Goal: Transaction & Acquisition: Purchase product/service

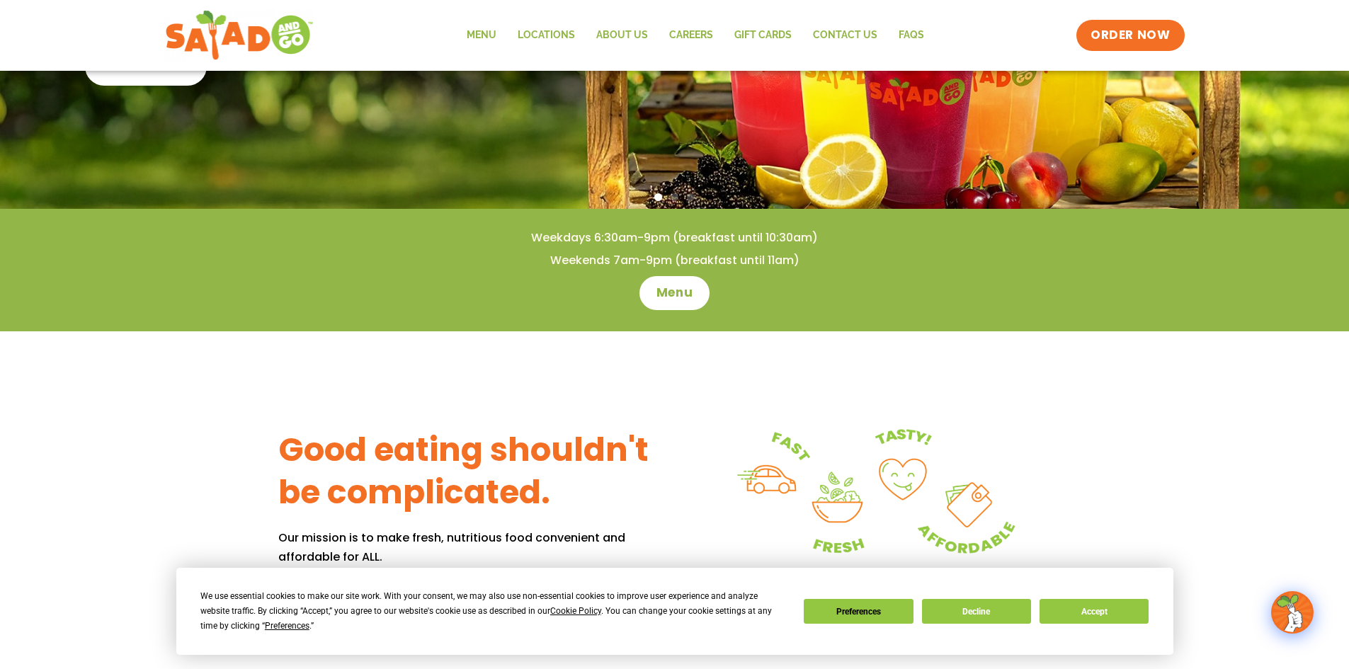
scroll to position [354, 0]
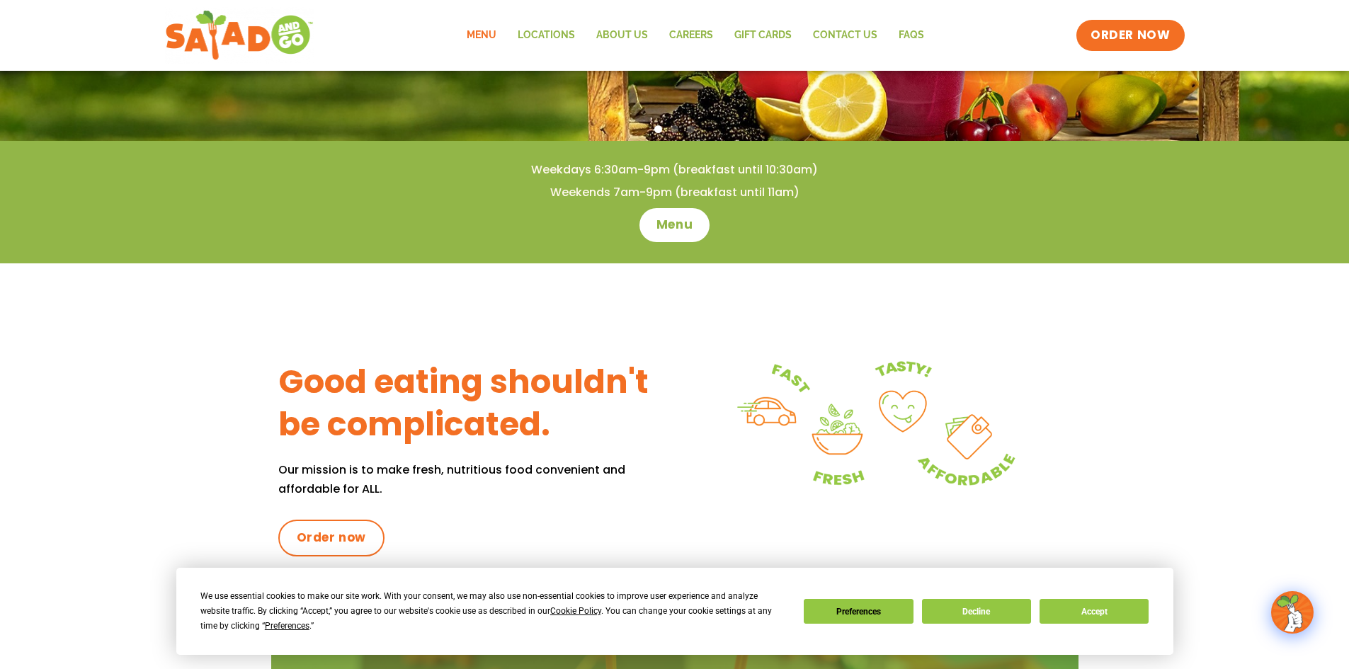
click at [483, 40] on link "Menu" at bounding box center [481, 35] width 51 height 33
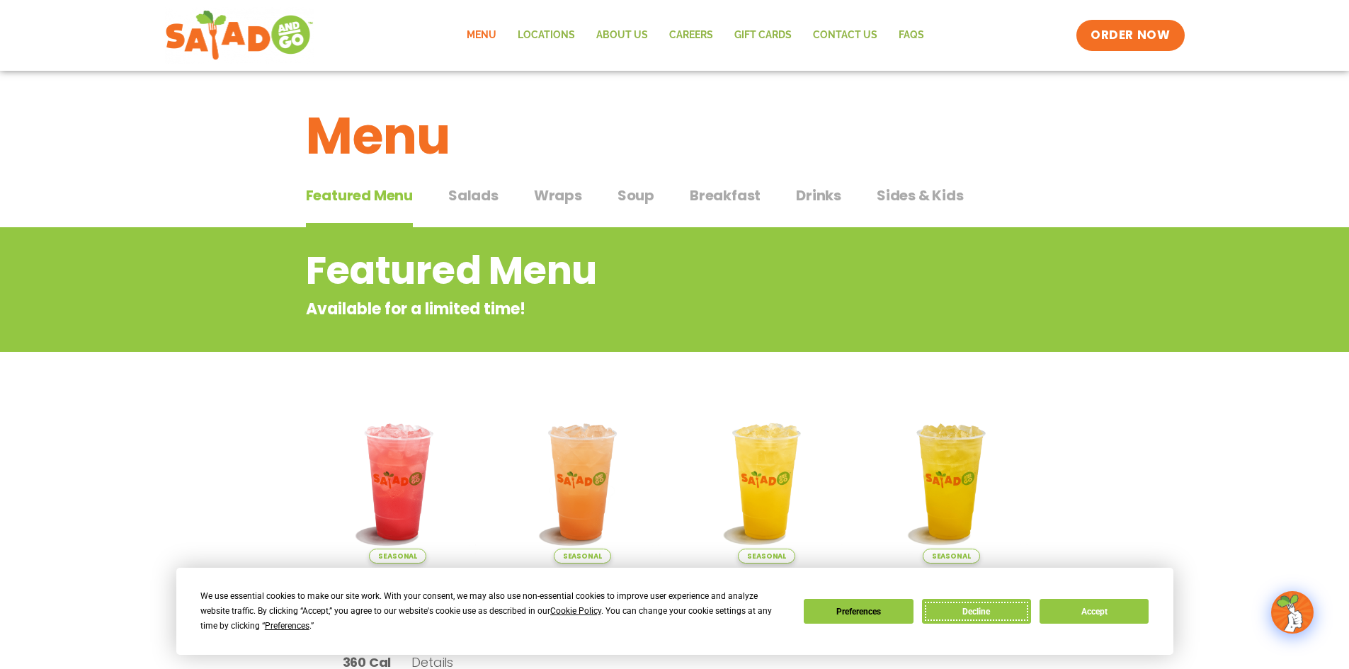
click at [962, 613] on button "Decline" at bounding box center [976, 611] width 109 height 25
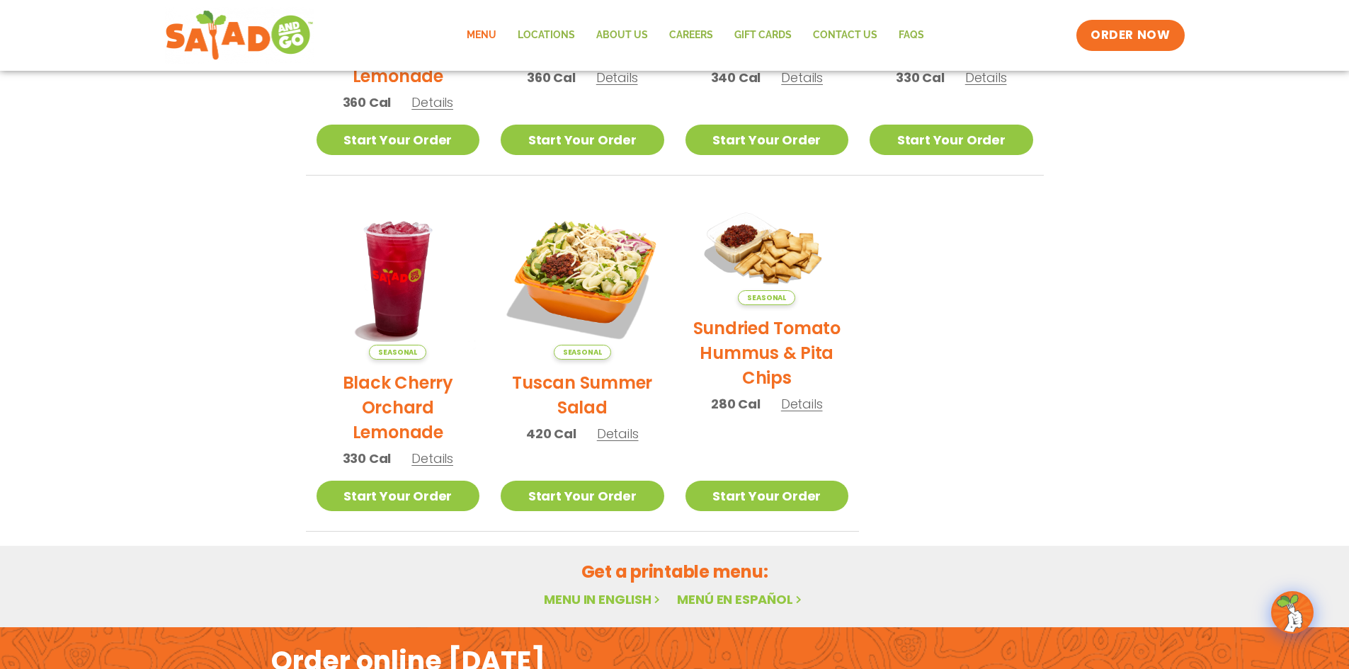
scroll to position [522, 0]
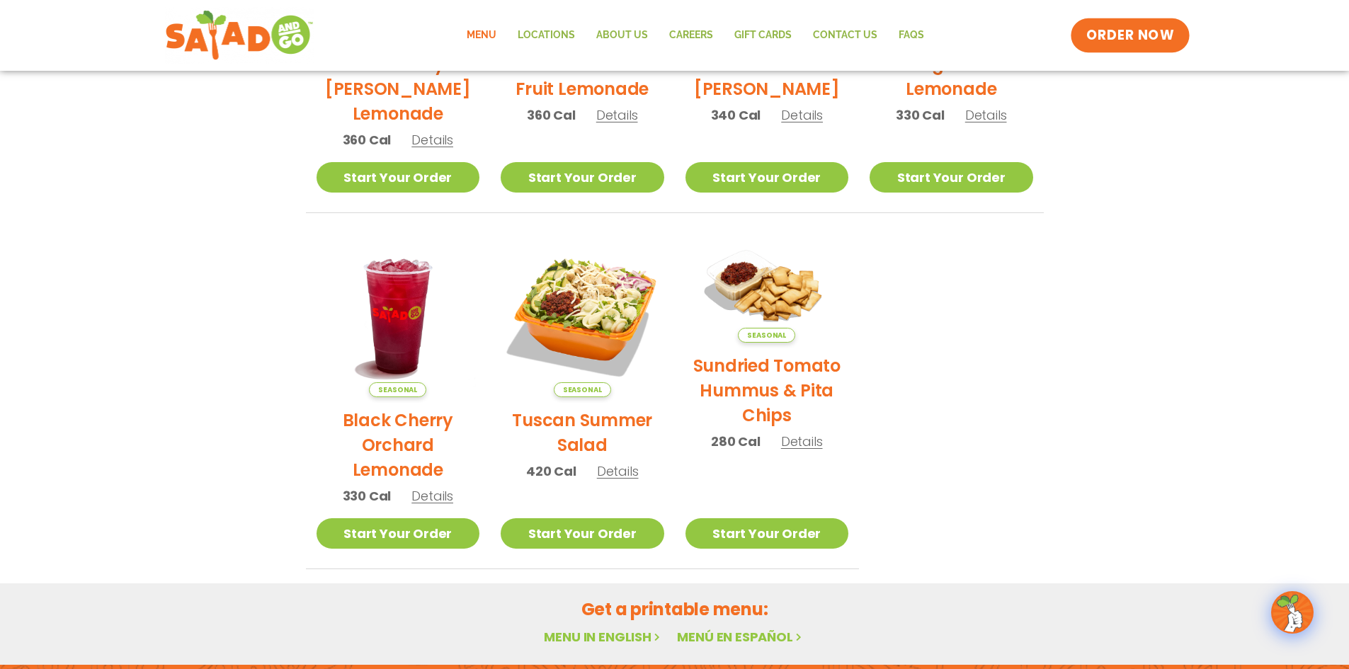
click at [1127, 34] on span "ORDER NOW" at bounding box center [1130, 35] width 88 height 18
